Goal: Task Accomplishment & Management: Complete application form

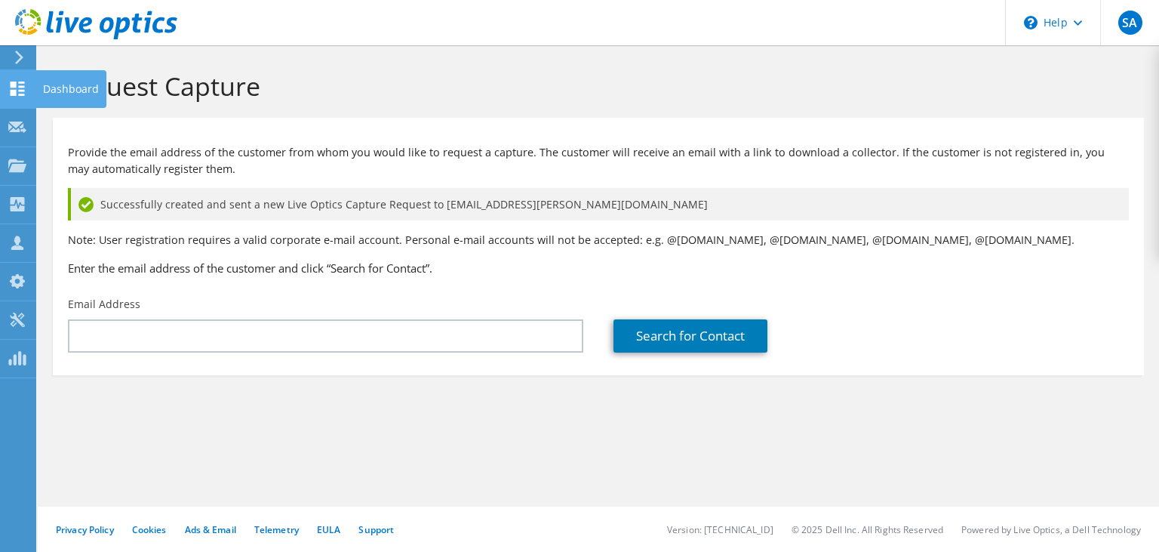
click at [52, 90] on div "Dashboard" at bounding box center [70, 89] width 71 height 38
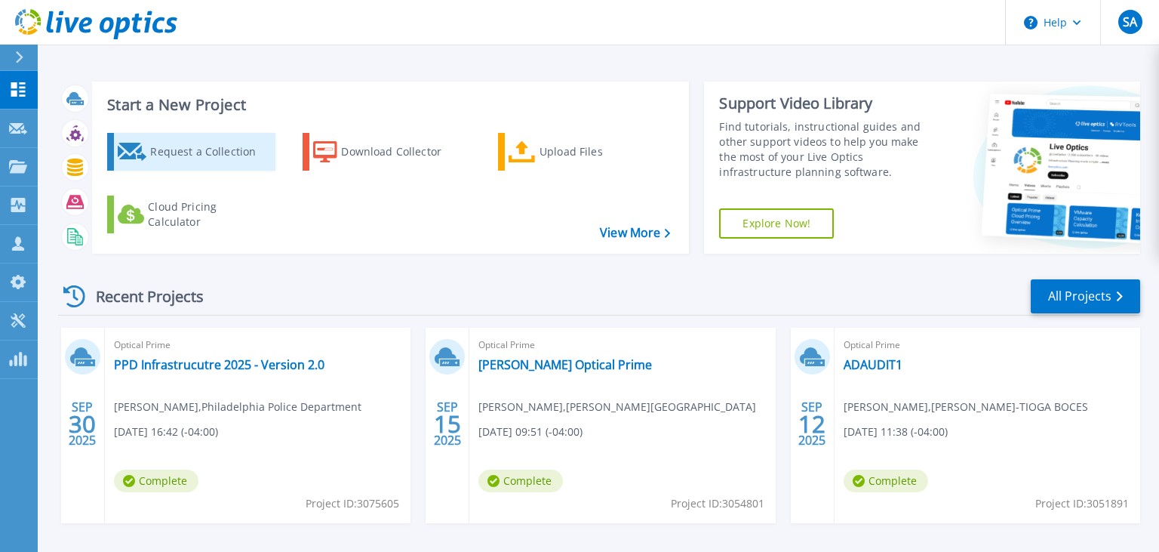
click at [154, 152] on div "Request a Collection" at bounding box center [210, 152] width 121 height 30
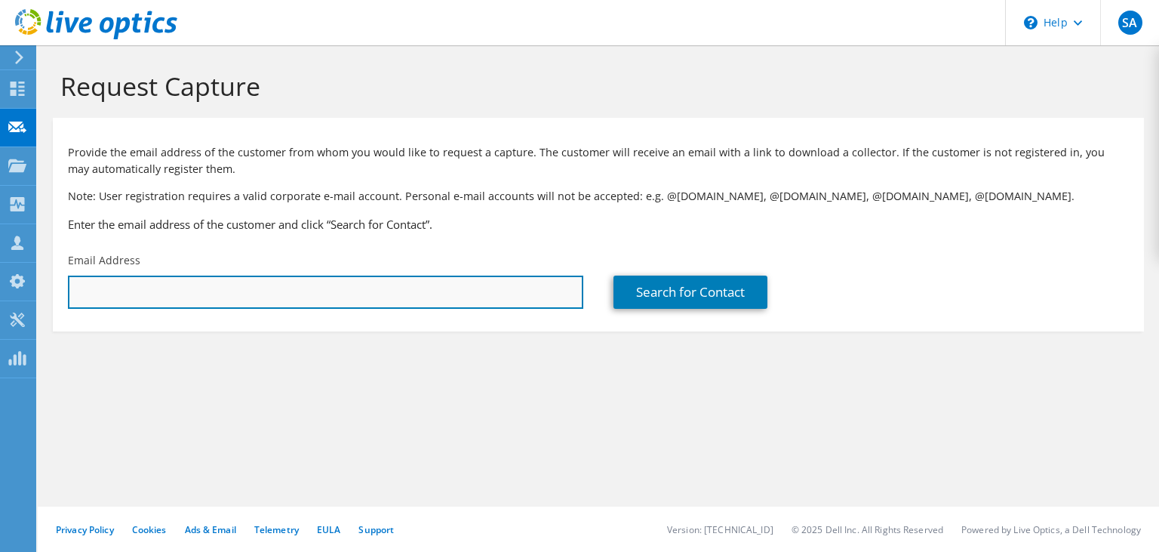
click at [201, 301] on input "text" at bounding box center [325, 291] width 515 height 33
paste input "rnahas@co.gloucester.nj.us"
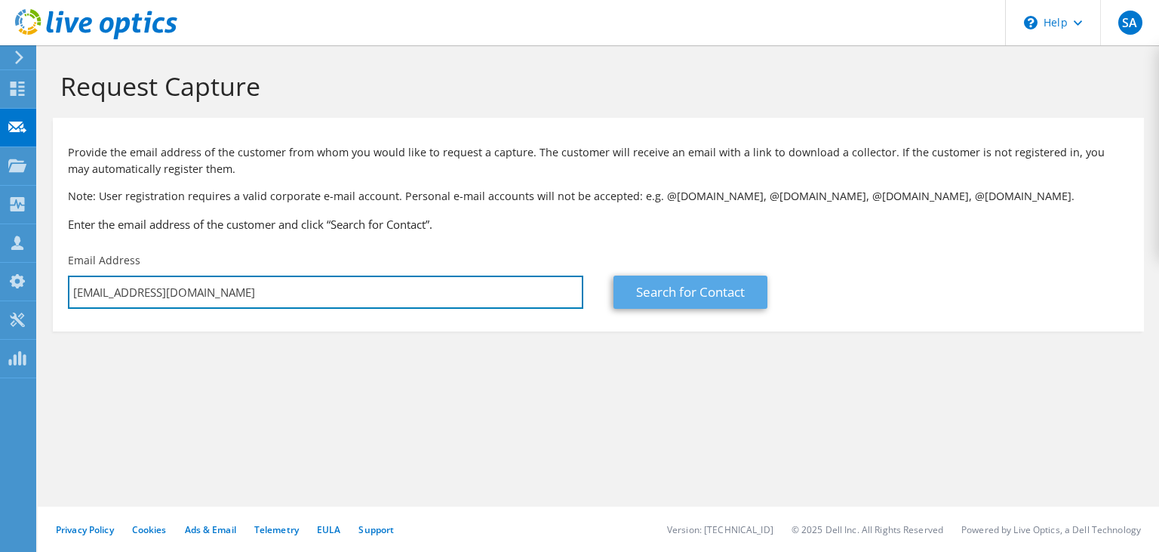
type input "rnahas@co.gloucester.nj.us"
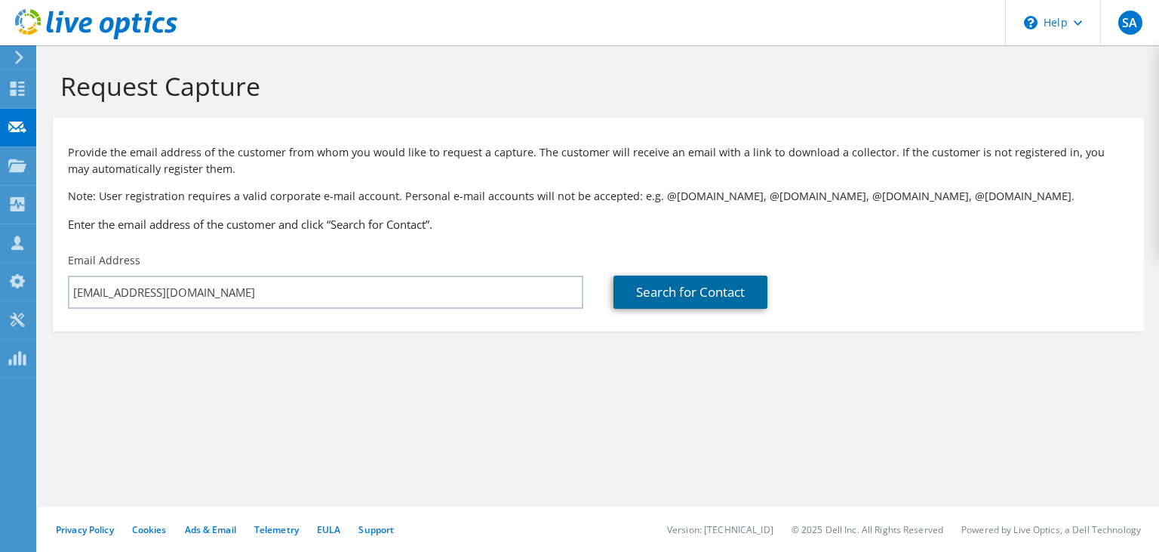
click at [672, 287] on link "Search for Contact" at bounding box center [691, 291] width 154 height 33
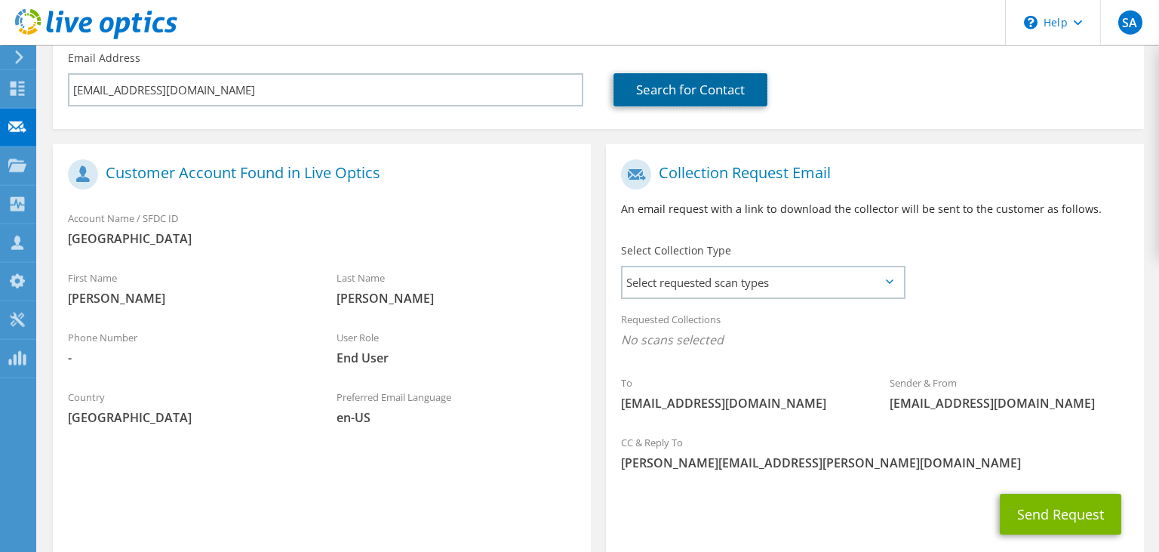
scroll to position [212, 0]
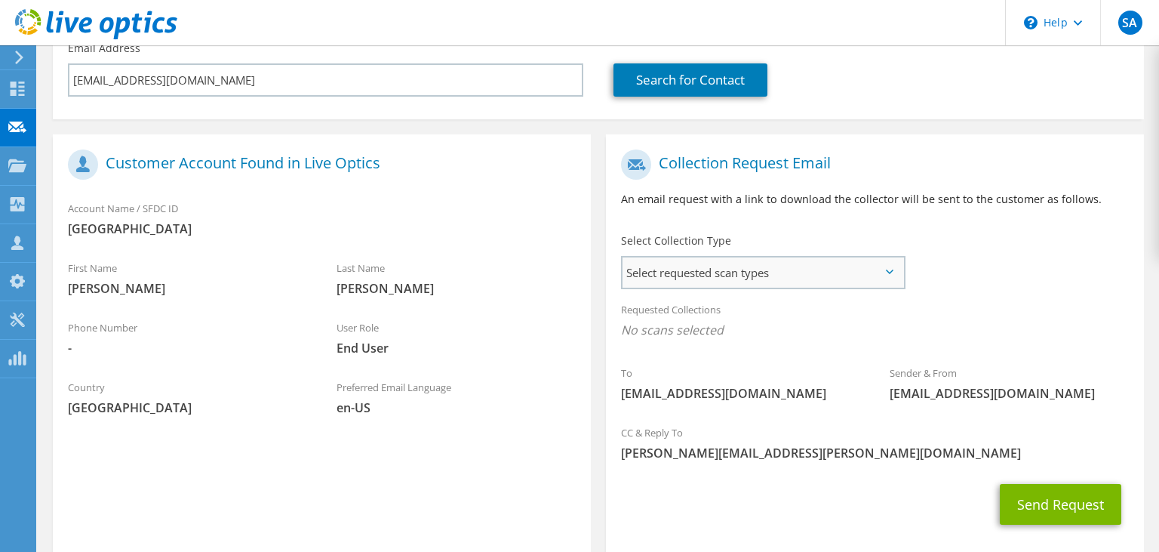
click at [663, 278] on span "Select requested scan types" at bounding box center [763, 272] width 281 height 30
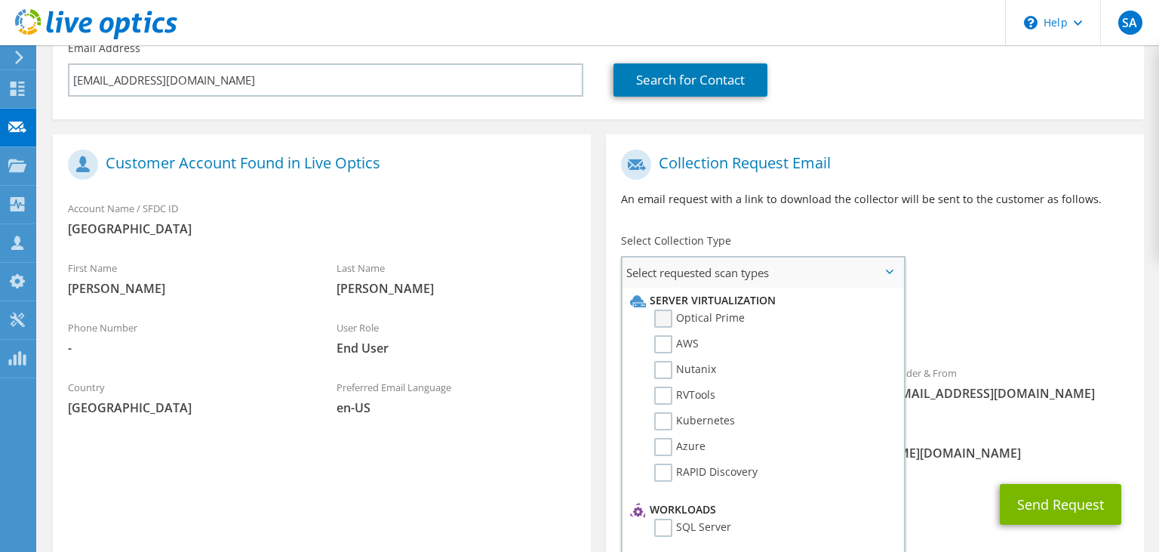
click at [660, 318] on label "Optical Prime" at bounding box center [699, 318] width 91 height 18
click at [0, 0] on input "Optical Prime" at bounding box center [0, 0] width 0 height 0
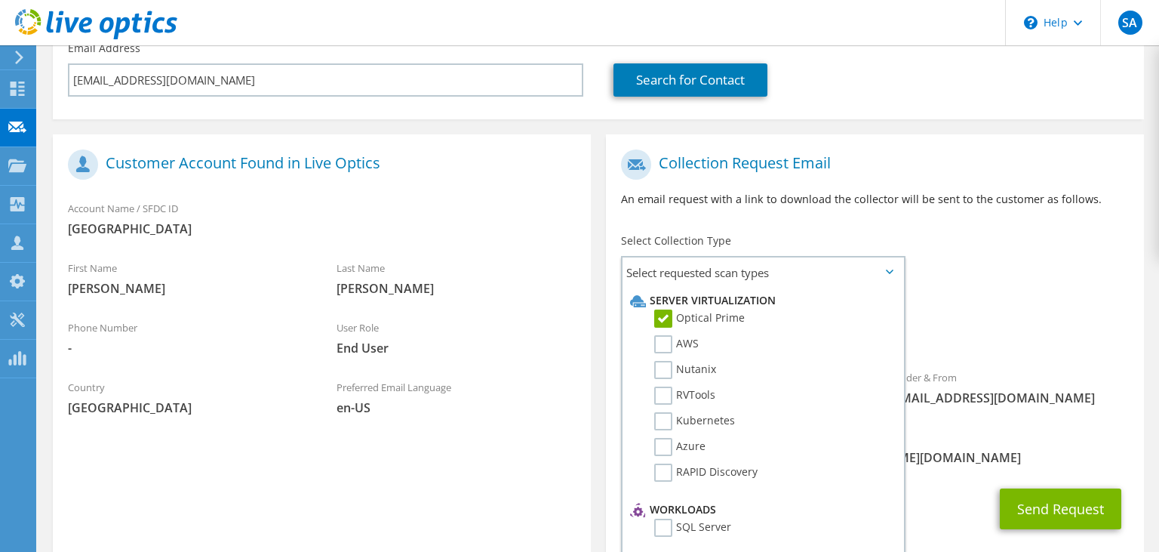
click at [998, 234] on div "To rnahas@co.gloucester.nj.us Sender & From liveoptics@liveoptics.com" at bounding box center [875, 281] width 538 height 279
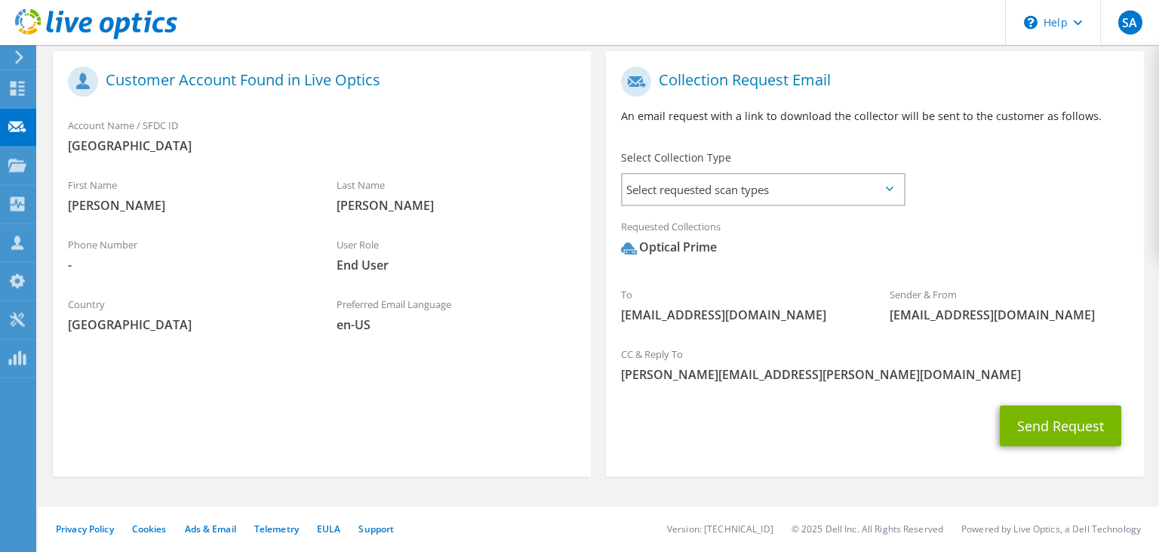
scroll to position [296, 0]
click at [1073, 425] on button "Send Request" at bounding box center [1061, 425] width 122 height 41
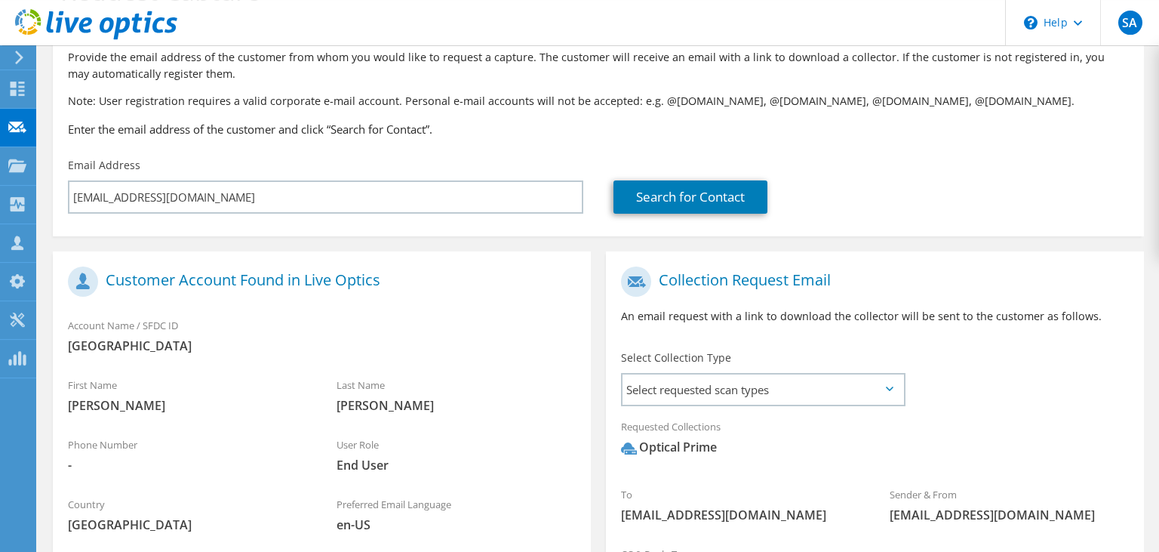
scroll to position [0, 0]
